Goal: Information Seeking & Learning: Learn about a topic

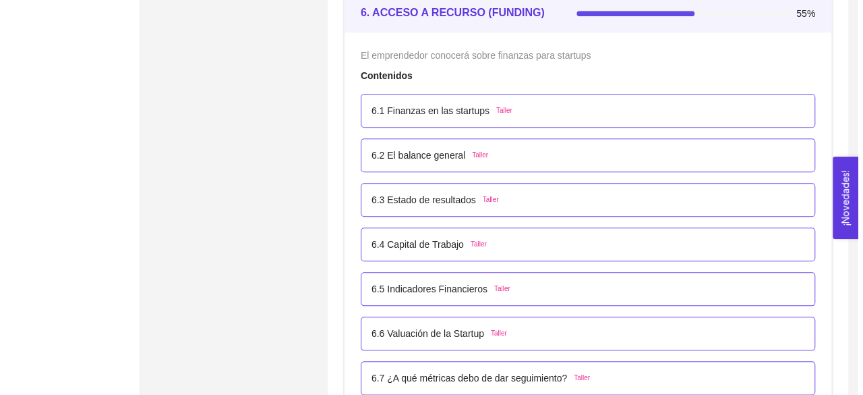
scroll to position [3164, 0]
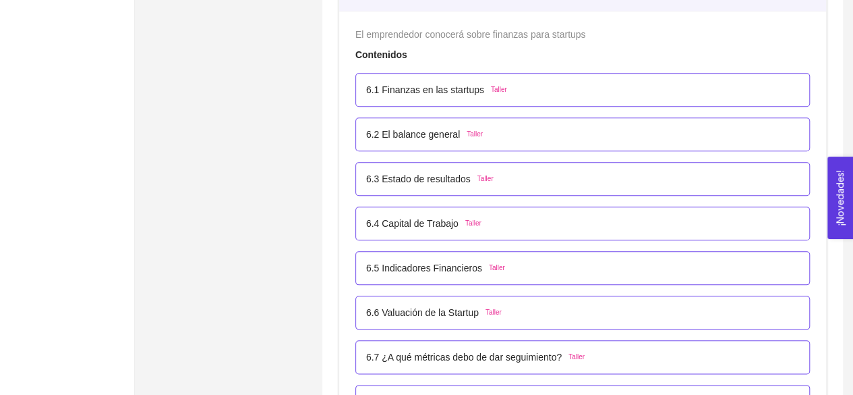
click at [441, 263] on p "6.5 Indicadores Financieros" at bounding box center [424, 267] width 116 height 15
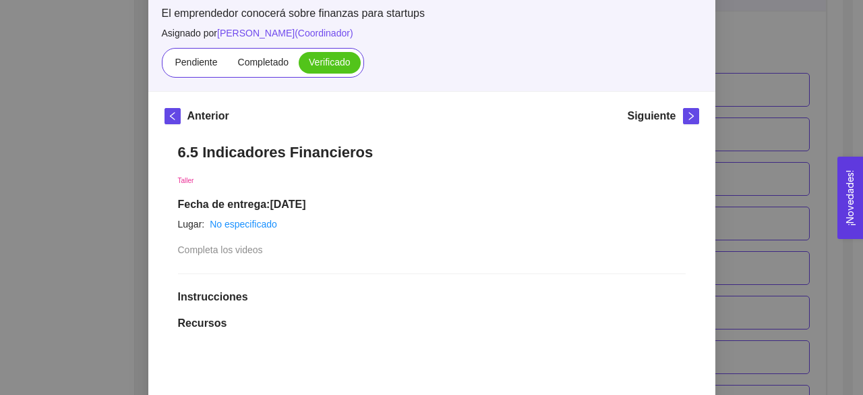
scroll to position [95, 0]
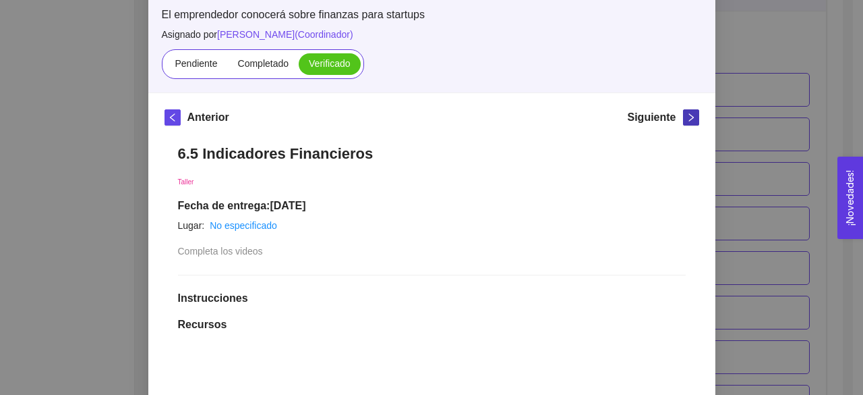
click at [687, 117] on icon "right" at bounding box center [691, 117] width 9 height 9
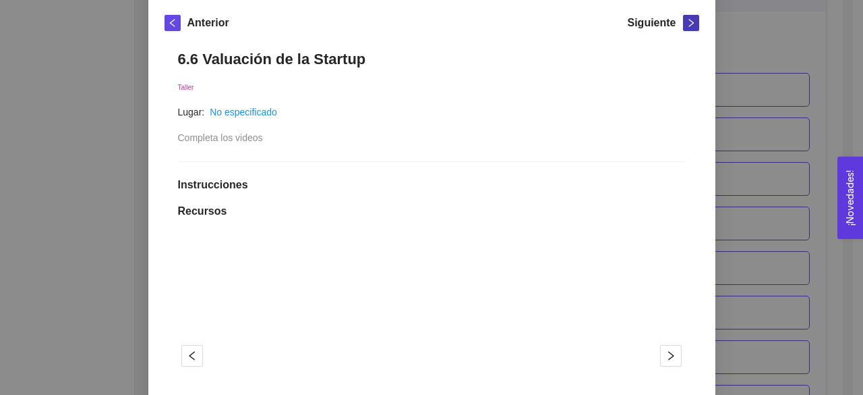
scroll to position [189, 0]
click at [679, 22] on div "Siguiente" at bounding box center [663, 27] width 72 height 22
click at [684, 22] on span "right" at bounding box center [691, 23] width 15 height 9
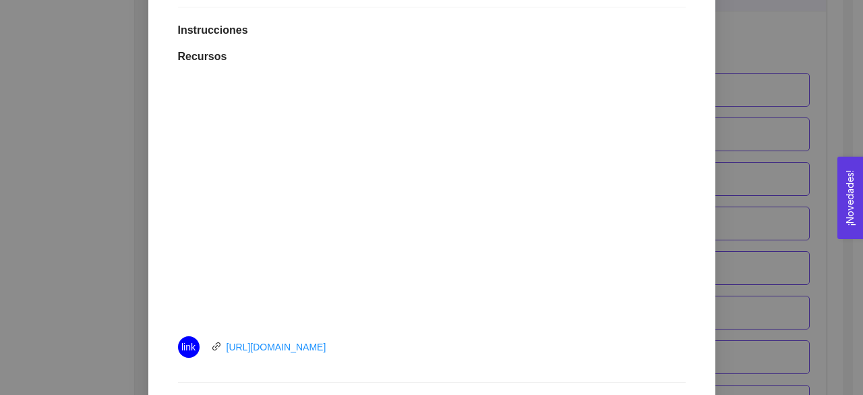
scroll to position [343, 0]
click at [316, 350] on link "[URL][DOMAIN_NAME]" at bounding box center [277, 347] width 100 height 11
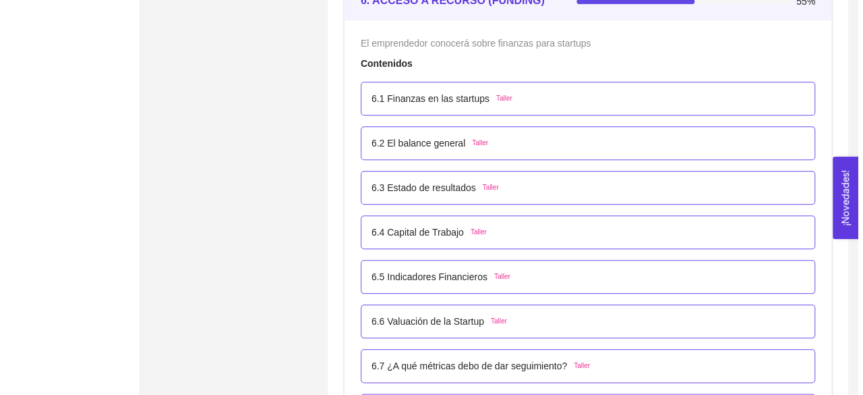
scroll to position [3317, 0]
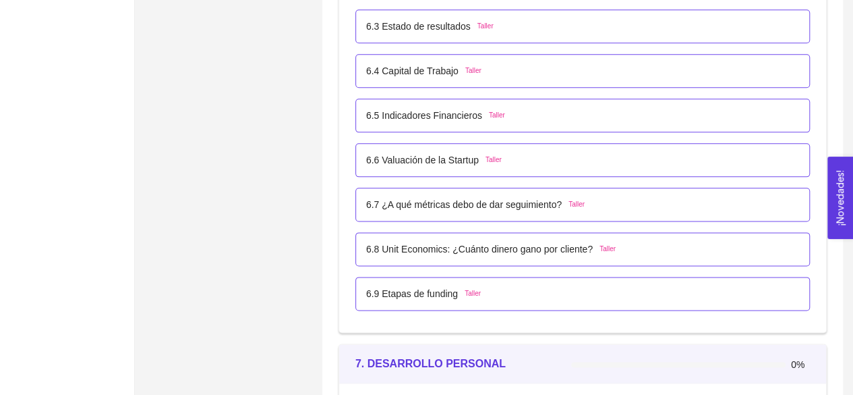
click at [445, 197] on p "6.7 ¿A qué métricas debo de dar seguimiento?" at bounding box center [464, 204] width 196 height 15
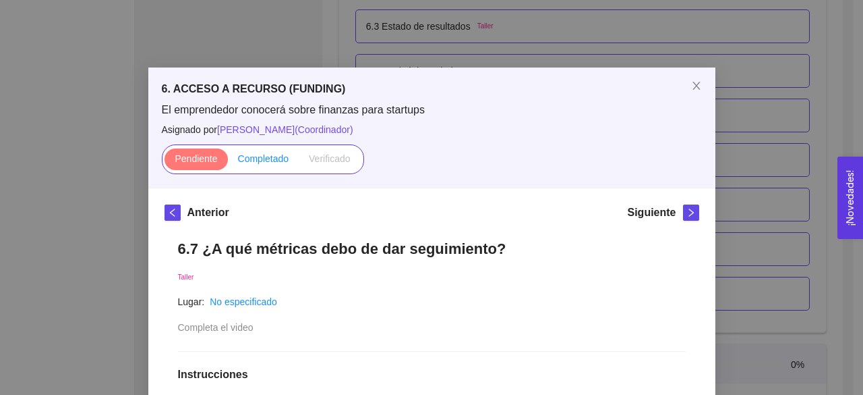
click at [243, 150] on label "Completado" at bounding box center [264, 159] width 72 height 22
click at [228, 162] on input "Completado" at bounding box center [228, 162] width 0 height 0
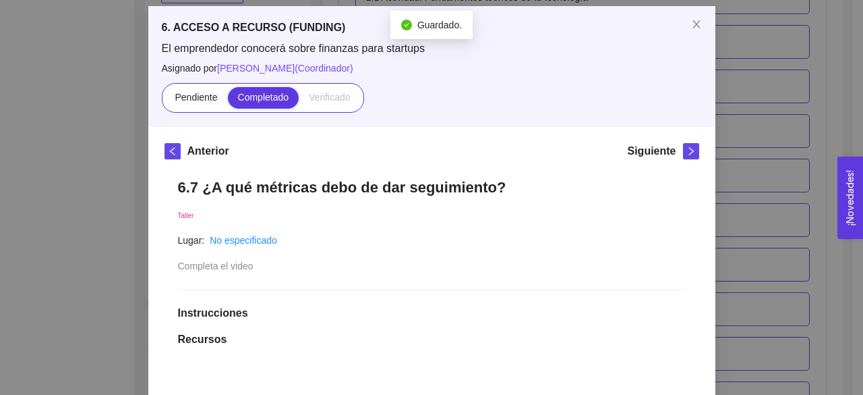
scroll to position [57, 0]
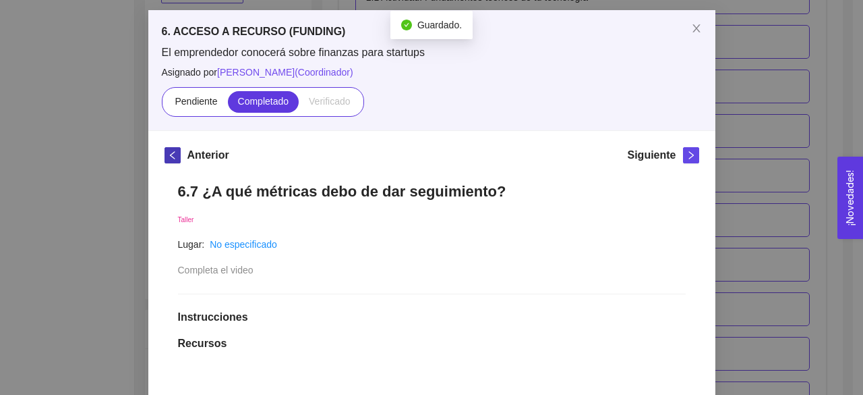
click at [165, 148] on button "button" at bounding box center [173, 155] width 16 height 16
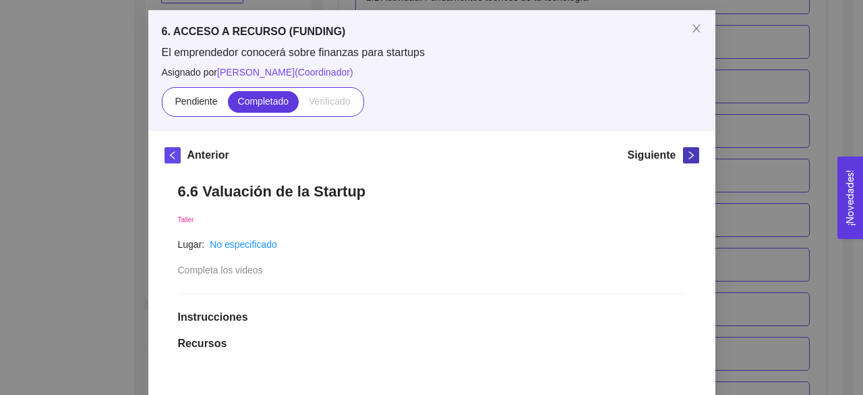
click at [684, 153] on span "right" at bounding box center [691, 154] width 15 height 9
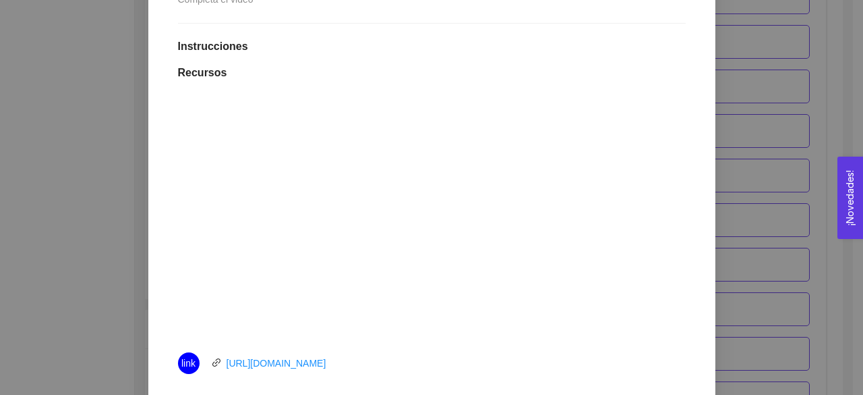
scroll to position [0, 0]
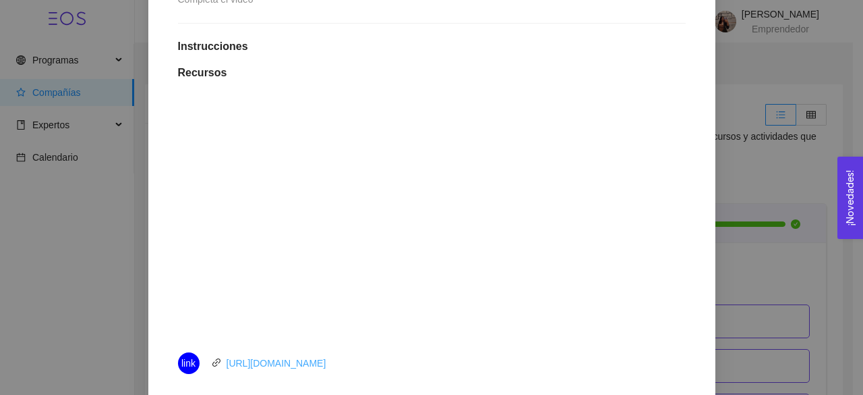
click at [316, 358] on link "https://youtu.be/ic0nC6E2qIg" at bounding box center [277, 363] width 100 height 11
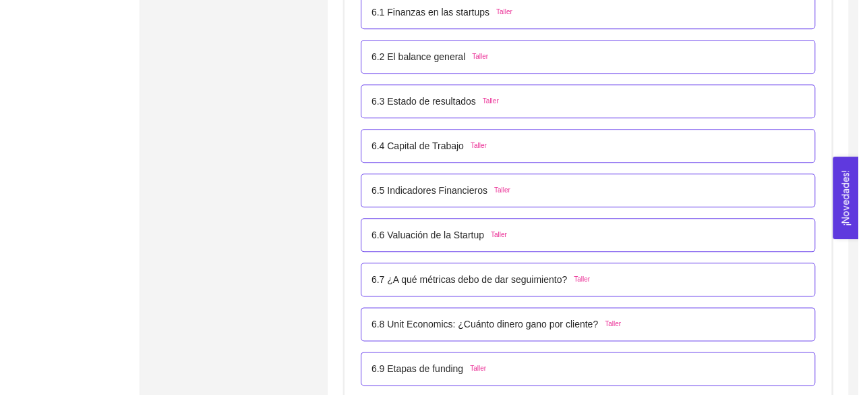
scroll to position [3243, 0]
click at [417, 315] on p "6.8 Unit Economics: ¿Cuánto dinero gano por cliente?" at bounding box center [479, 322] width 227 height 15
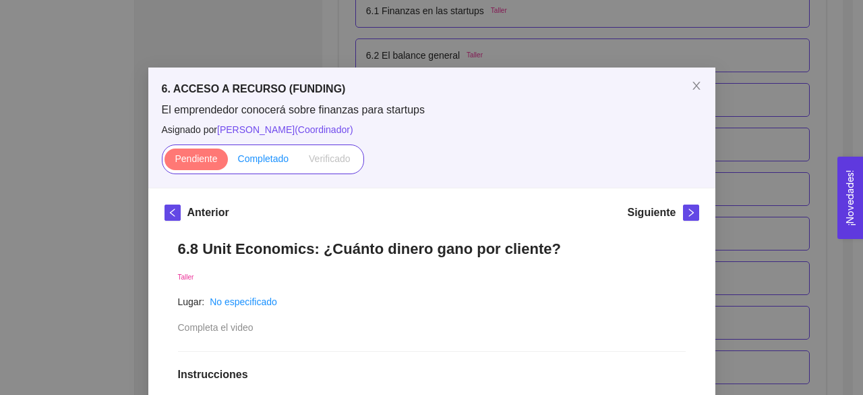
click at [279, 164] on span "Completado" at bounding box center [263, 158] width 51 height 11
click at [228, 162] on input "Completado" at bounding box center [228, 162] width 0 height 0
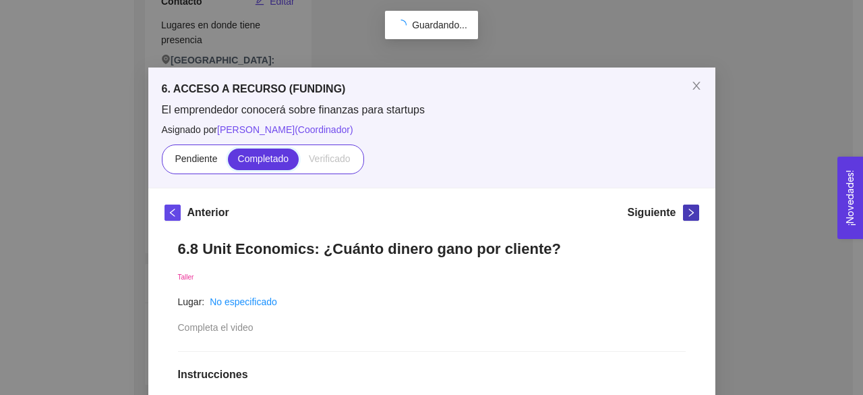
scroll to position [368, 0]
click at [684, 208] on span "right" at bounding box center [691, 212] width 15 height 9
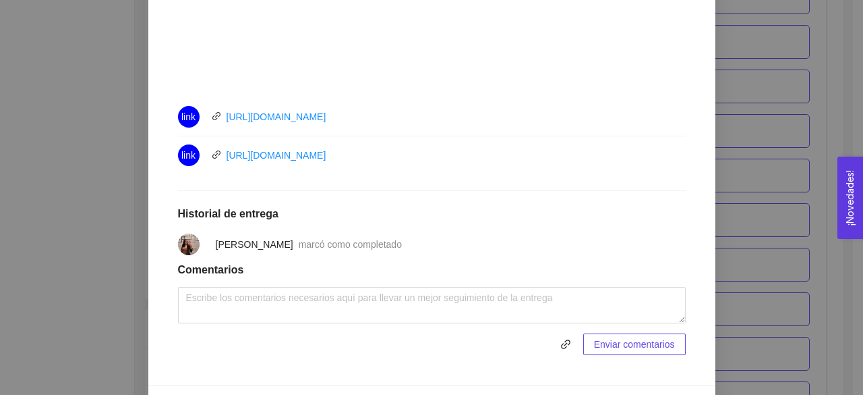
scroll to position [575, 0]
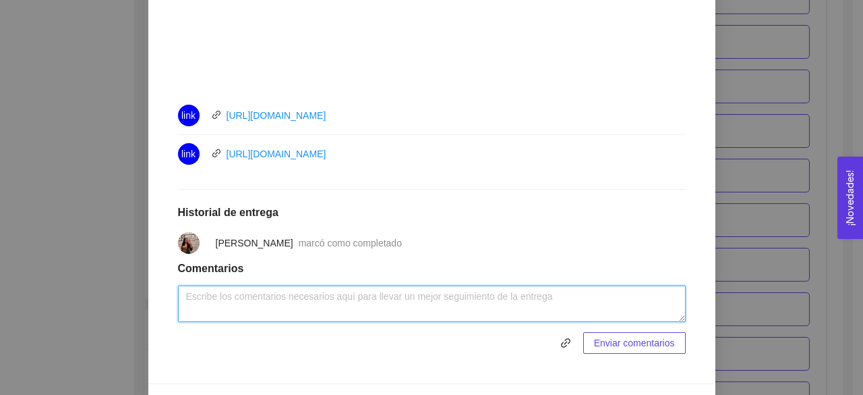
click at [270, 294] on textarea at bounding box center [432, 303] width 508 height 36
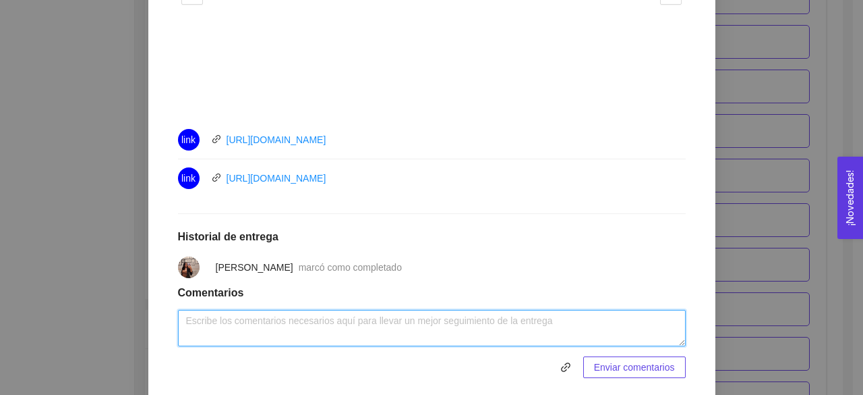
scroll to position [577, 0]
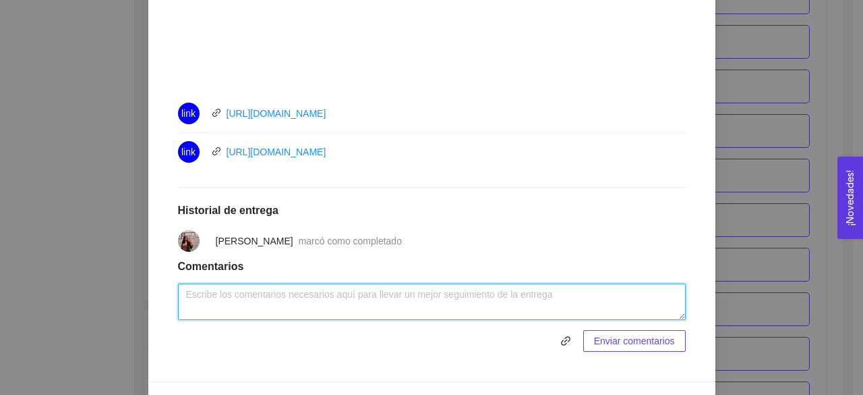
click at [270, 297] on textarea at bounding box center [432, 301] width 508 height 36
type textarea ""La mejor manera de financiar mi Start Up es con ventas ""
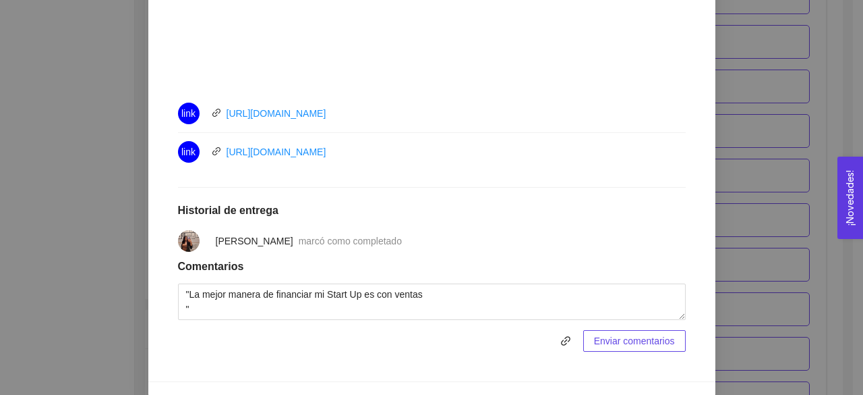
click at [635, 340] on span "Enviar comentarios" at bounding box center [634, 340] width 81 height 15
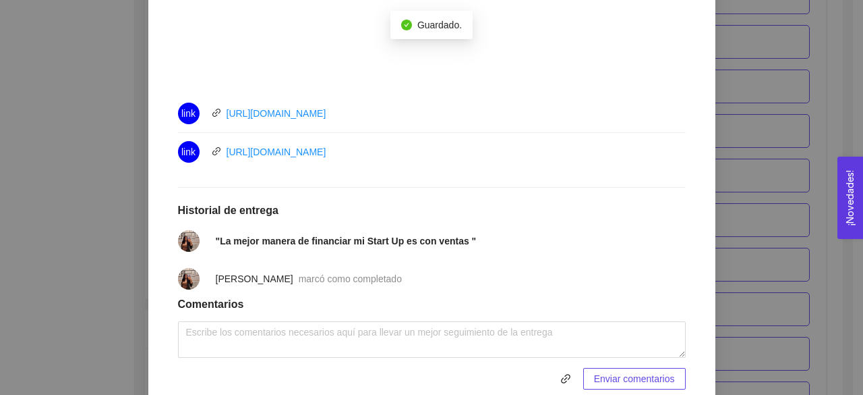
click at [179, 310] on h1 "Comentarios" at bounding box center [432, 303] width 508 height 13
